Goal: Transaction & Acquisition: Purchase product/service

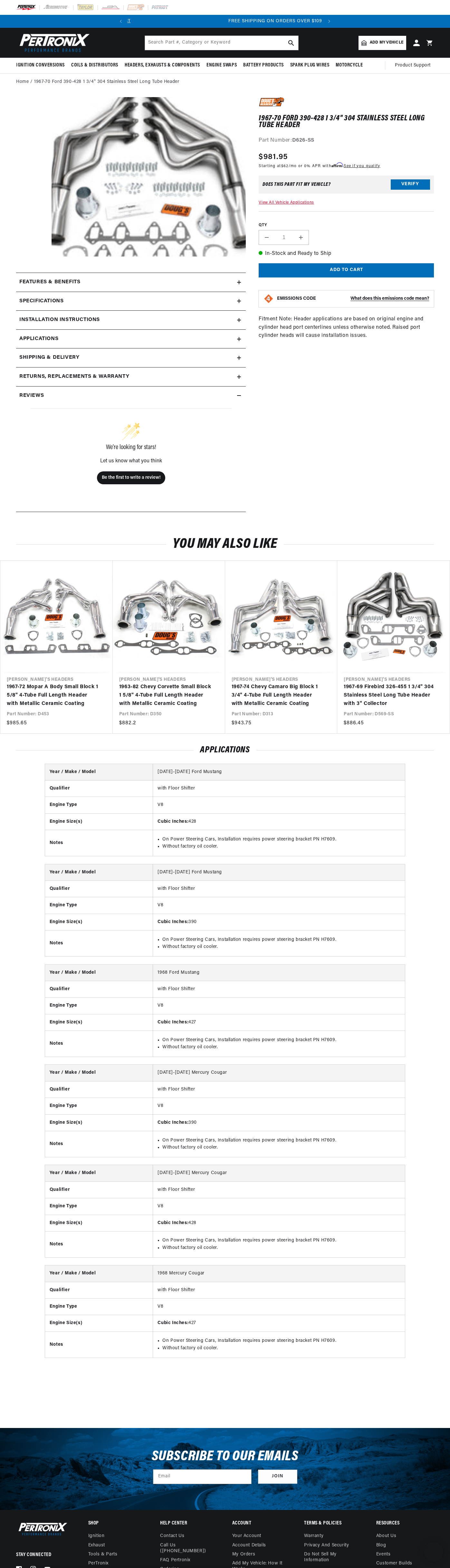
scroll to position [0, 196]
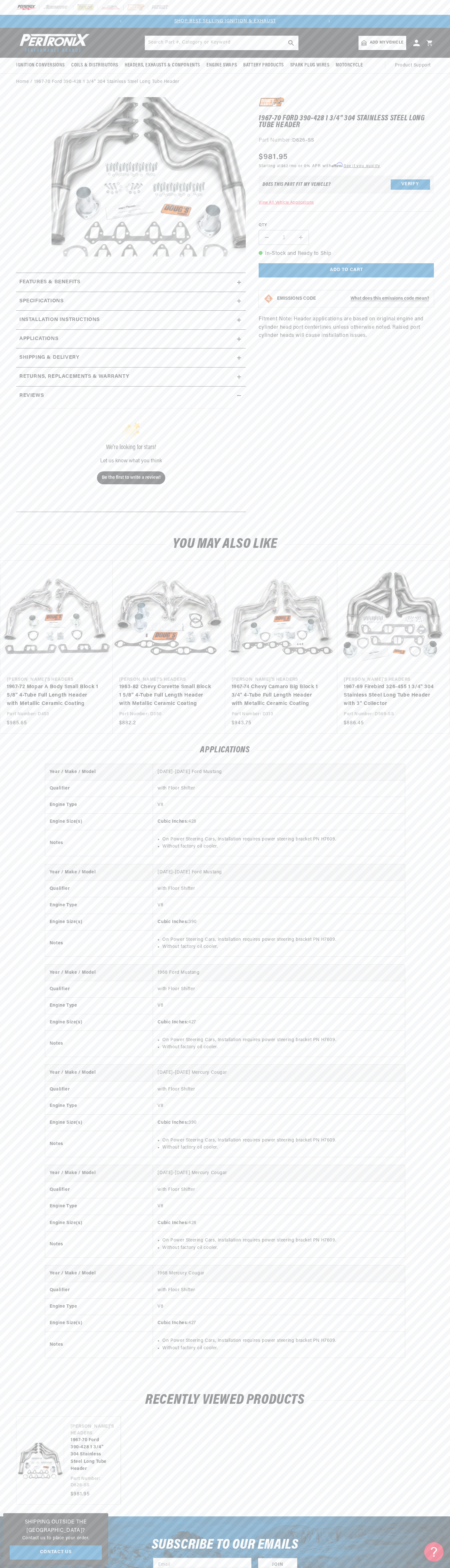
click at [393, 1] on div at bounding box center [225, 7] width 450 height 15
click at [428, 1567] on html "Skip to content Your cart Your cart is empty Get the right parts the first time…" at bounding box center [225, 784] width 450 height 1568
click at [331, 1567] on html "Skip to content Your cart Your cart is empty Get the right parts the first time…" at bounding box center [225, 784] width 450 height 1568
click at [13, 808] on div "Year / Make / Model [DATE]-[DATE] Ford Mustang Qualifier with Floor Shifter Eng…" at bounding box center [225, 1065] width 450 height 602
